Goal: Information Seeking & Learning: Learn about a topic

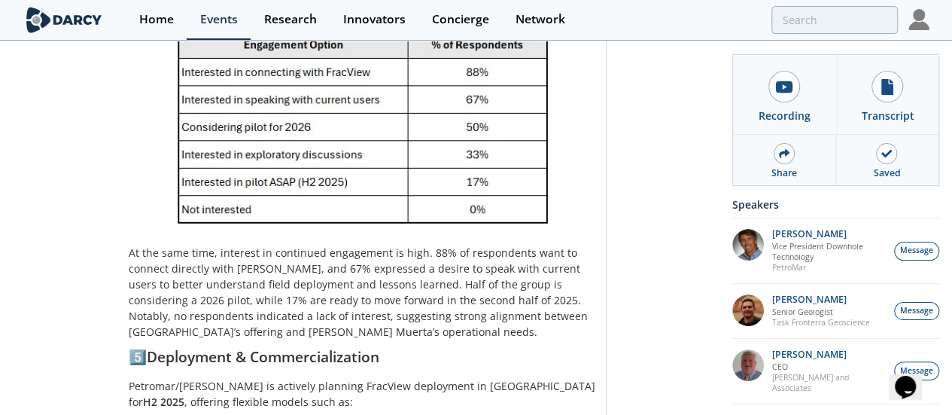
scroll to position [2617, 0]
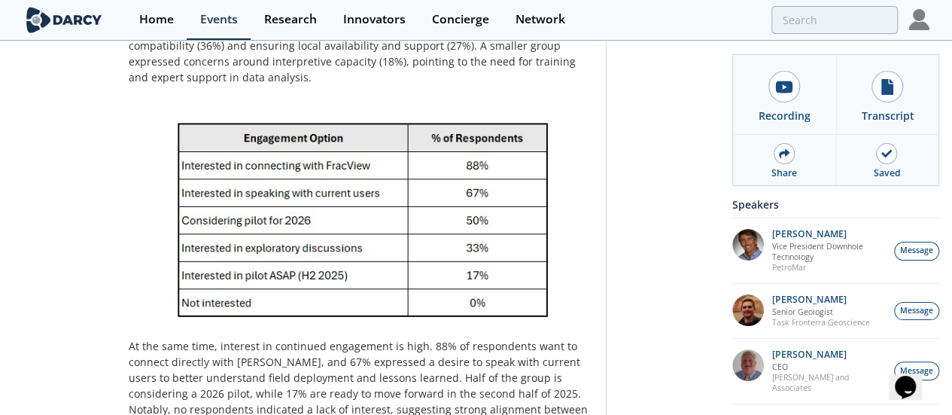
click at [344, 161] on img at bounding box center [362, 212] width 467 height 232
click at [406, 223] on img at bounding box center [362, 212] width 467 height 232
click at [520, 270] on img at bounding box center [362, 212] width 467 height 232
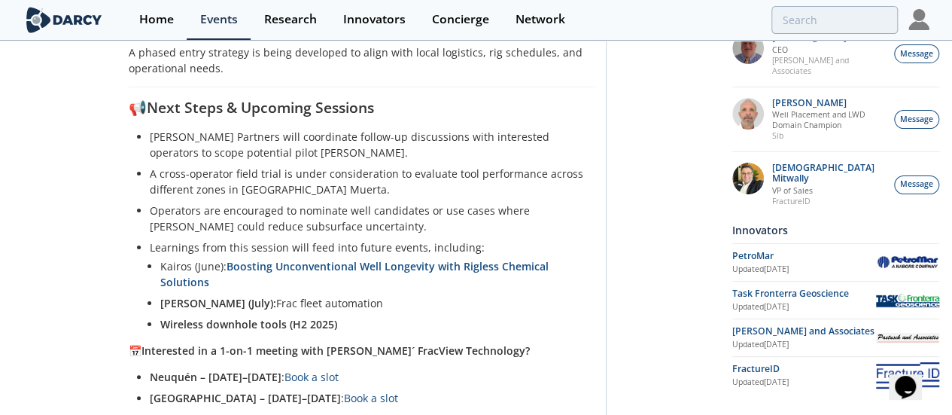
scroll to position [3156, 0]
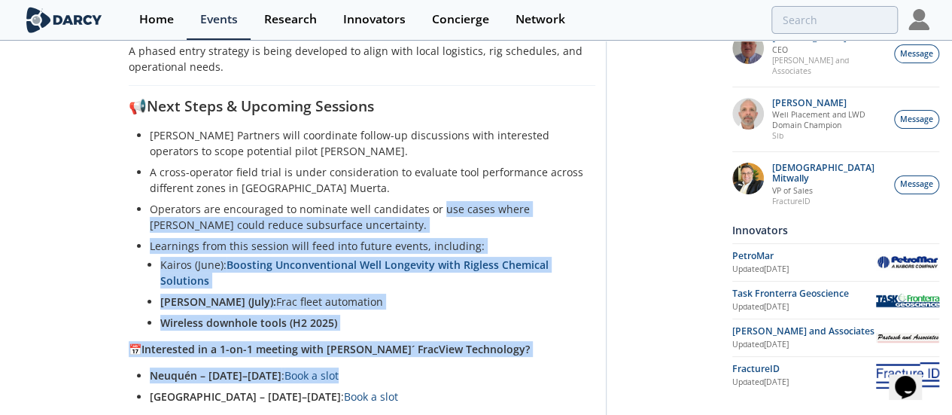
drag, startPoint x: 321, startPoint y: 105, endPoint x: 497, endPoint y: 247, distance: 227.0
click at [497, 367] on li "Neuquén – [DATE]–[DATE] : Book a slot" at bounding box center [367, 375] width 435 height 16
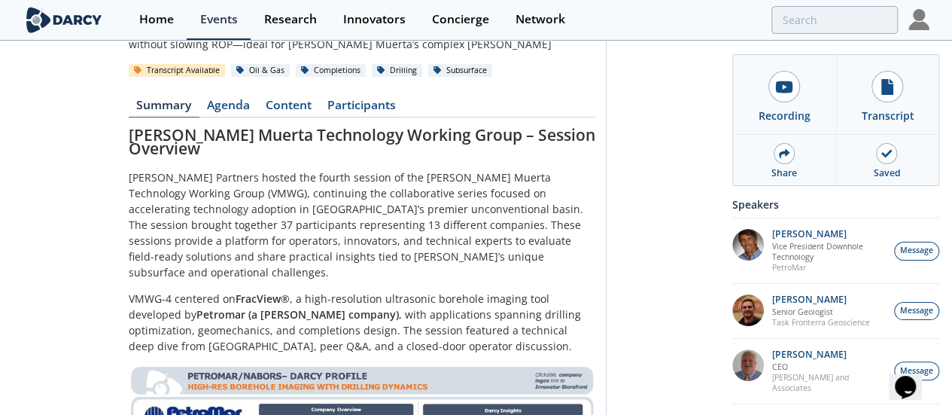
scroll to position [0, 0]
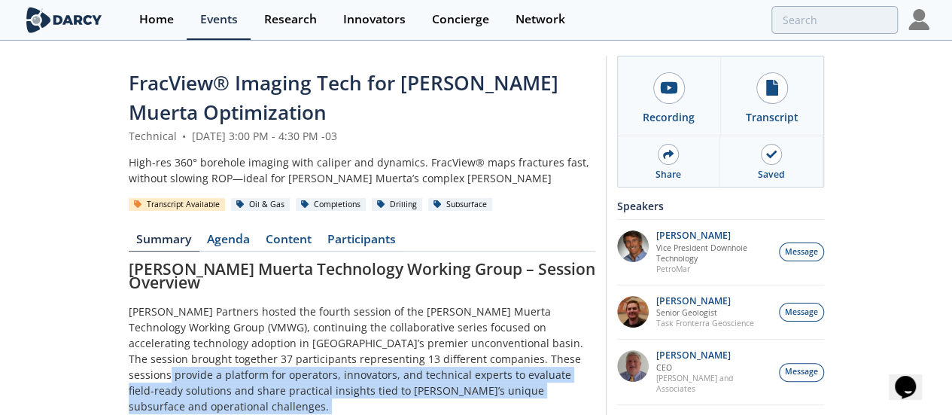
drag, startPoint x: 322, startPoint y: 303, endPoint x: 470, endPoint y: 350, distance: 155.4
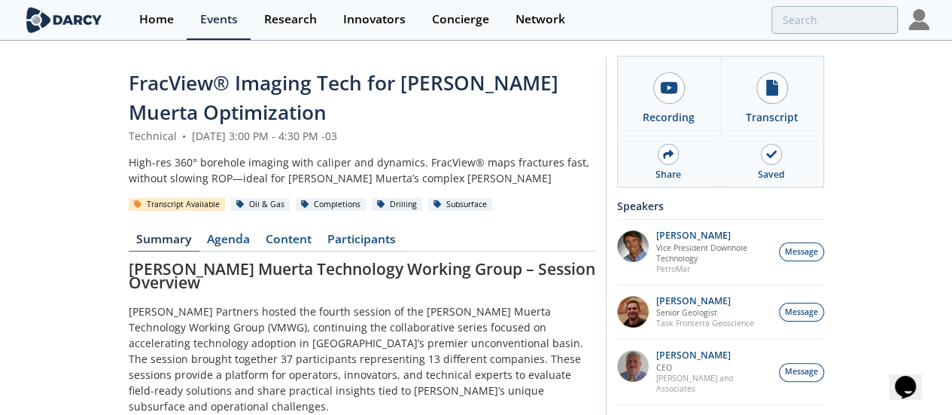
click at [391, 312] on p "[PERSON_NAME] Partners hosted the fourth session of the [PERSON_NAME] Muerta Te…" at bounding box center [362, 358] width 467 height 111
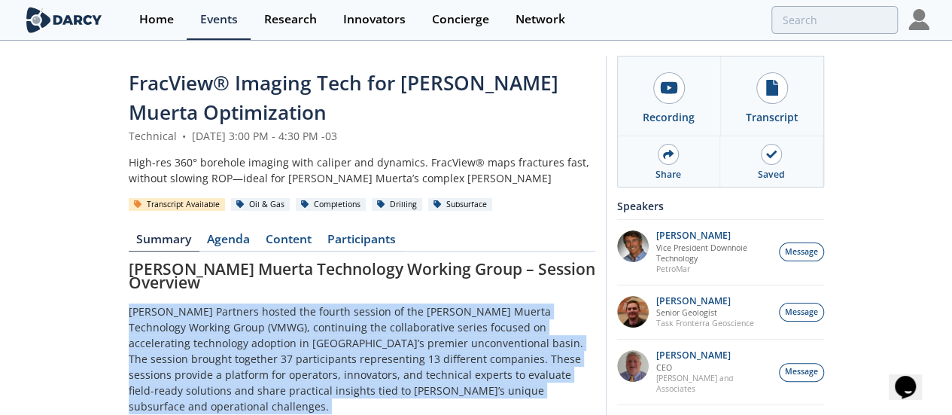
click at [391, 312] on p "[PERSON_NAME] Partners hosted the fourth session of the [PERSON_NAME] Muerta Te…" at bounding box center [362, 358] width 467 height 111
click at [369, 311] on p "[PERSON_NAME] Partners hosted the fourth session of the [PERSON_NAME] Muerta Te…" at bounding box center [362, 358] width 467 height 111
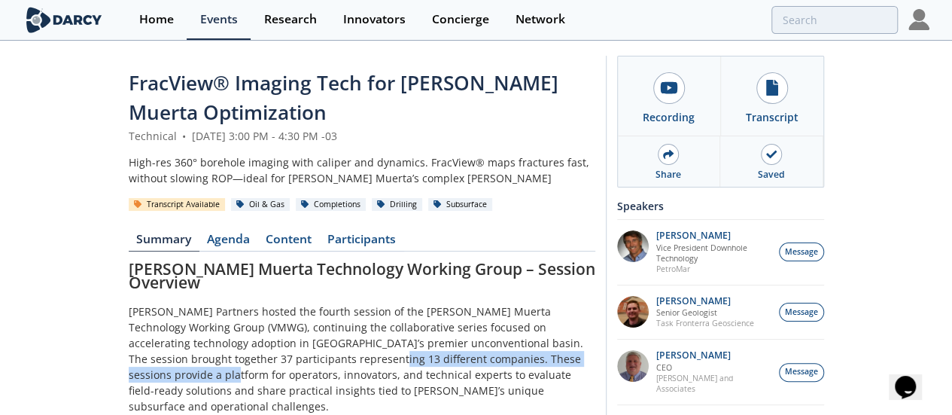
drag, startPoint x: 122, startPoint y: 297, endPoint x: 393, endPoint y: 294, distance: 270.9
click at [393, 303] on p "[PERSON_NAME] Partners hosted the fourth session of the [PERSON_NAME] Muerta Te…" at bounding box center [362, 358] width 467 height 111
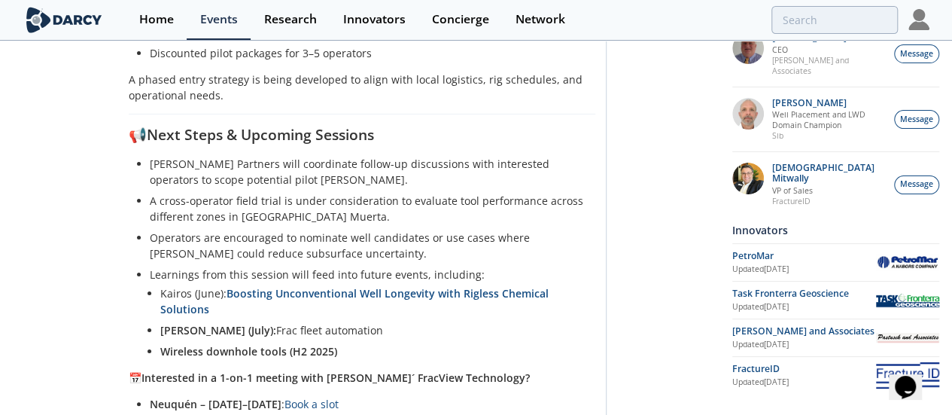
scroll to position [3223, 0]
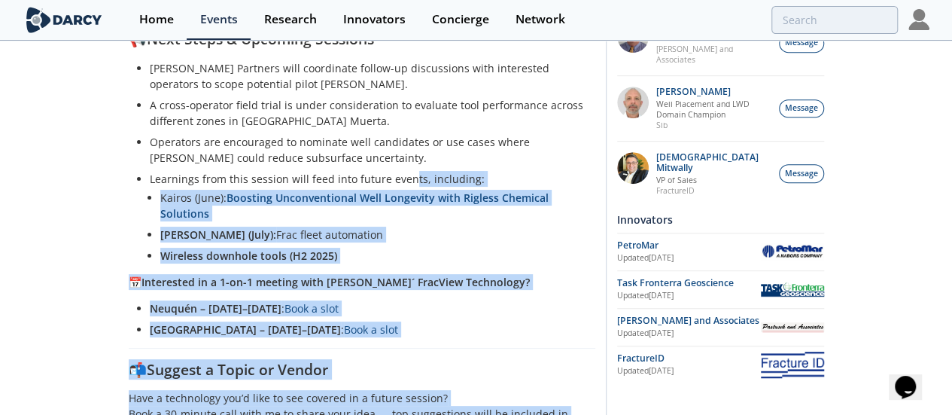
drag, startPoint x: 290, startPoint y: 57, endPoint x: 583, endPoint y: 345, distance: 411.4
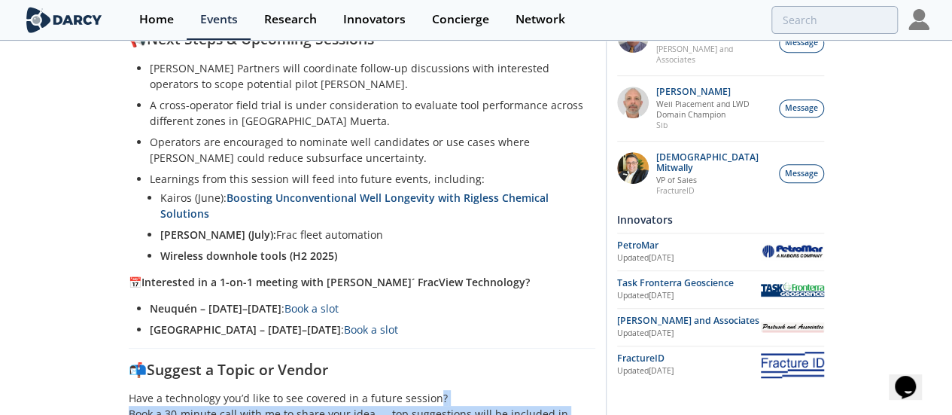
drag, startPoint x: 570, startPoint y: 341, endPoint x: 314, endPoint y: 246, distance: 273.6
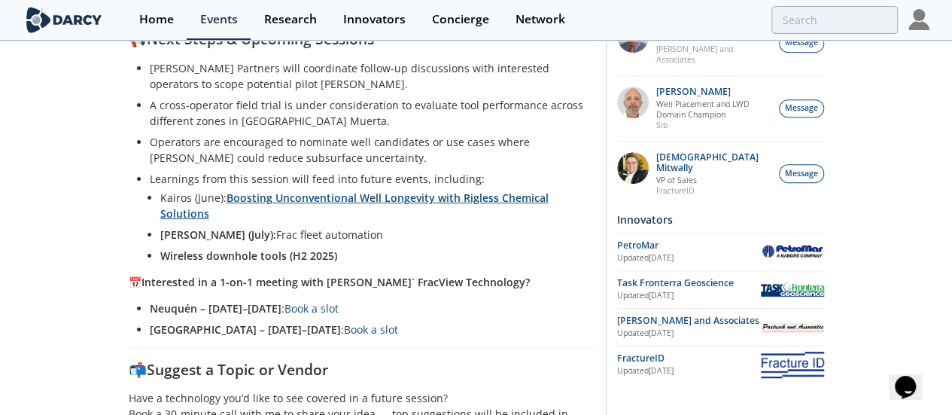
click at [369, 190] on link "Boosting Unconventional Well Longevity with Rigless Chemical Solutions" at bounding box center [354, 205] width 388 height 30
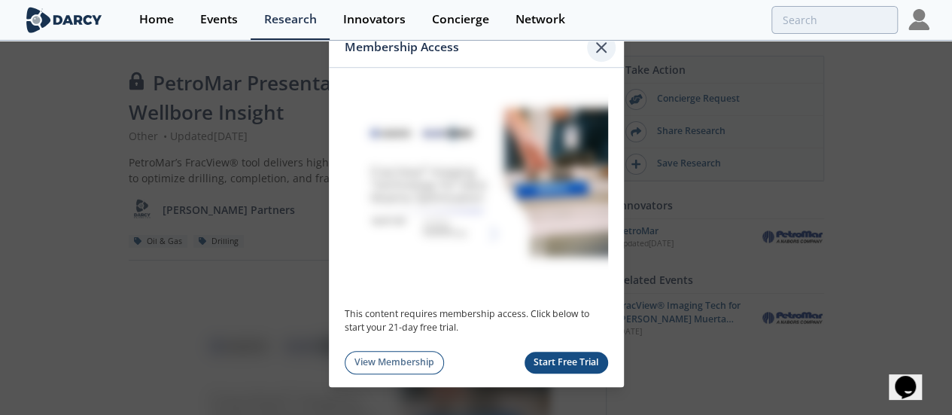
click at [600, 50] on icon at bounding box center [601, 47] width 18 height 18
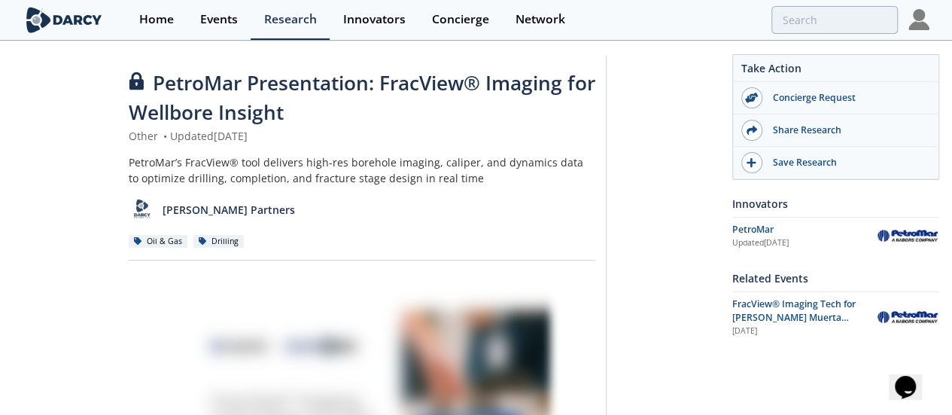
scroll to position [391, 0]
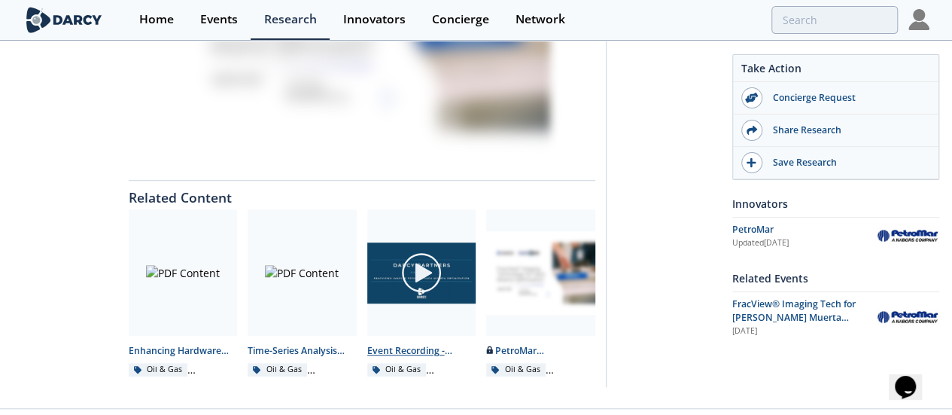
click at [462, 274] on div at bounding box center [421, 272] width 169 height 84
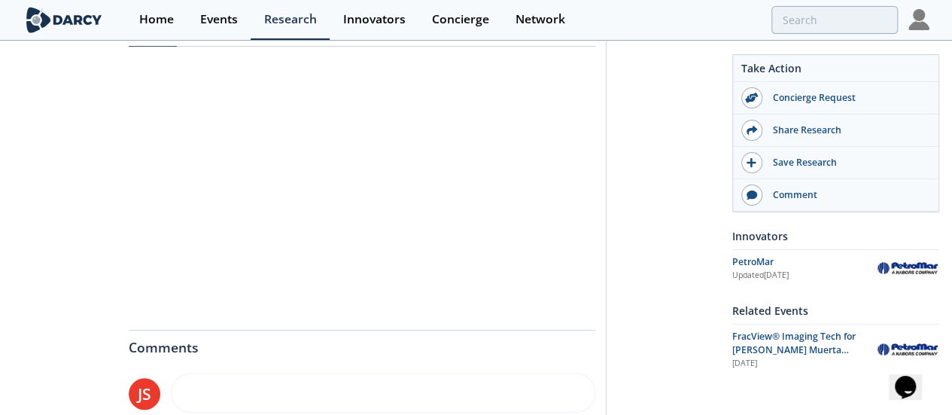
scroll to position [290, 0]
